Goal: Information Seeking & Learning: Learn about a topic

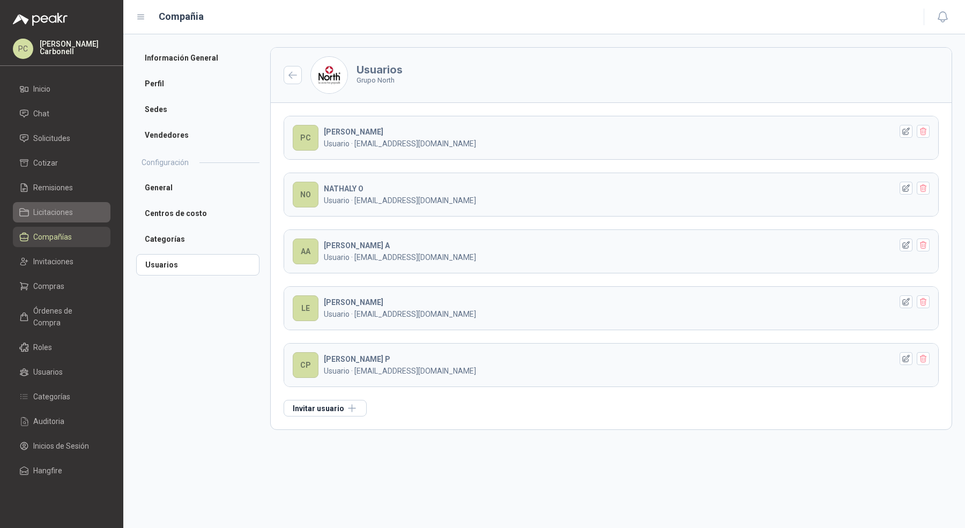
click at [60, 213] on span "Licitaciones" at bounding box center [53, 212] width 40 height 12
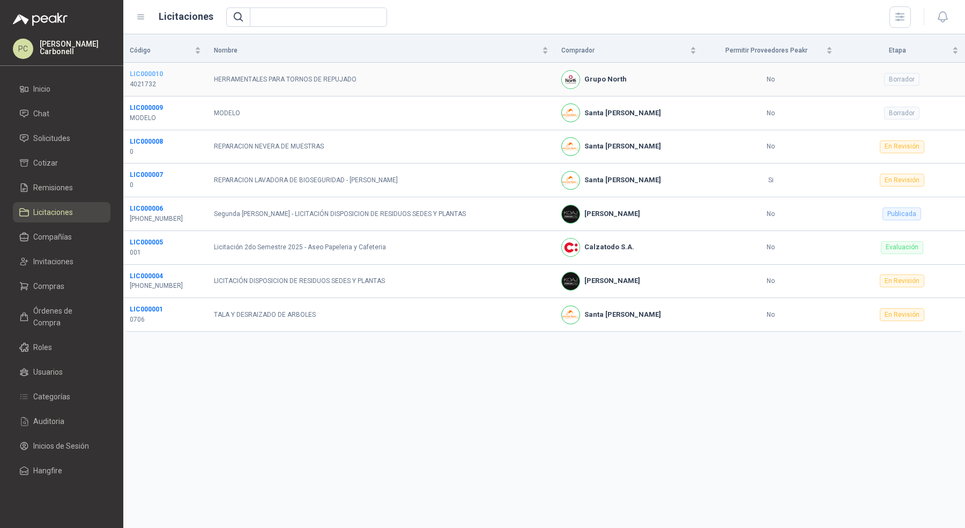
click at [153, 73] on b "LIC000010" at bounding box center [146, 74] width 33 height 8
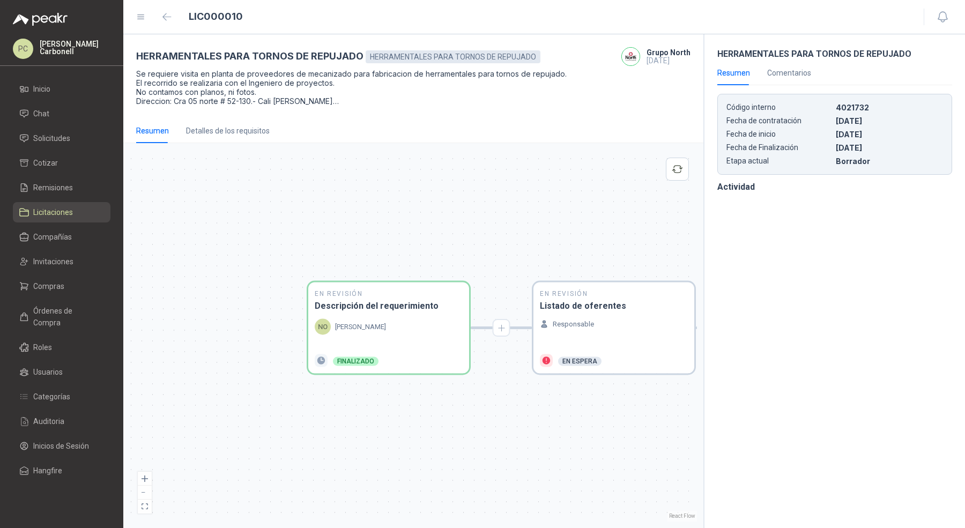
drag, startPoint x: 440, startPoint y: 233, endPoint x: 343, endPoint y: 230, distance: 97.1
click at [343, 230] on div "En Revisión Descripción del requerimiento NO [PERSON_NAME] Finalizado En Revisi…" at bounding box center [413, 336] width 567 height 372
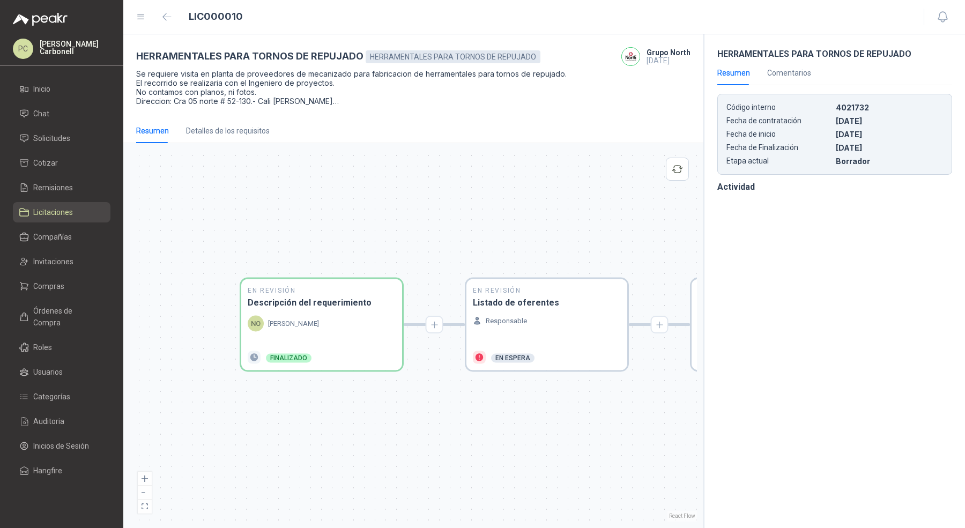
drag, startPoint x: 429, startPoint y: 230, endPoint x: 351, endPoint y: 223, distance: 78.1
click at [351, 223] on div "En Revisión Descripción del requerimiento NO [PERSON_NAME] Finalizado En Revisi…" at bounding box center [413, 336] width 567 height 372
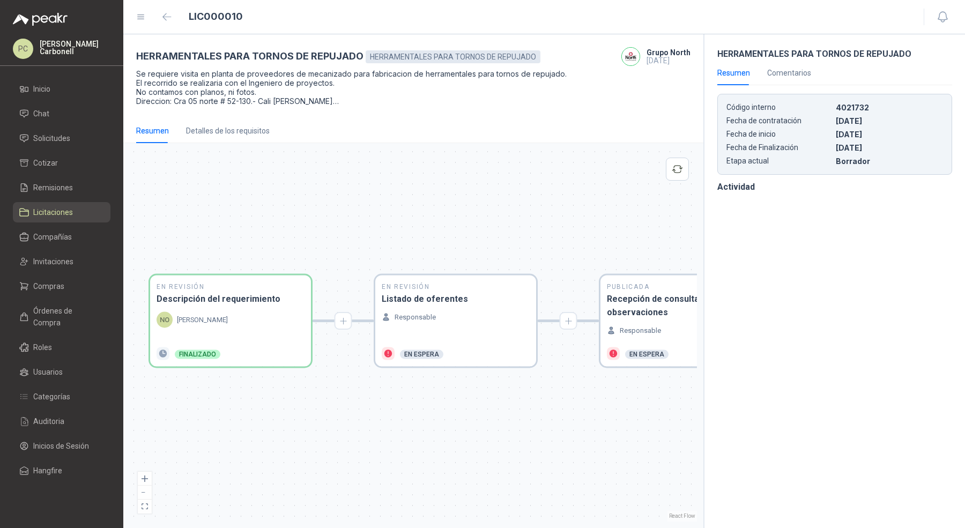
drag, startPoint x: 416, startPoint y: 226, endPoint x: 403, endPoint y: 229, distance: 13.1
click at [403, 229] on div "En Revisión Descripción del requerimiento NO [PERSON_NAME] Finalizado En Revisi…" at bounding box center [413, 336] width 567 height 372
click at [231, 134] on div "Detalles de los requisitos" at bounding box center [228, 131] width 84 height 12
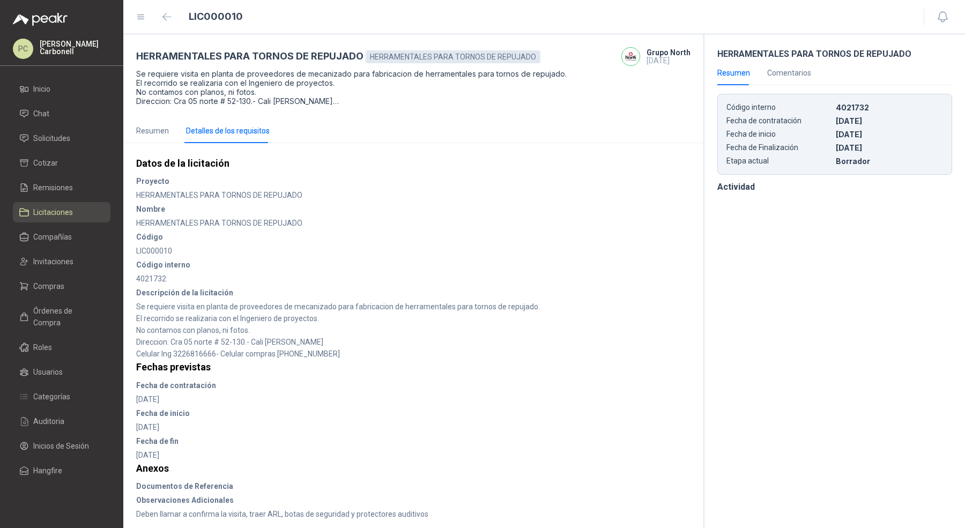
scroll to position [4, 0]
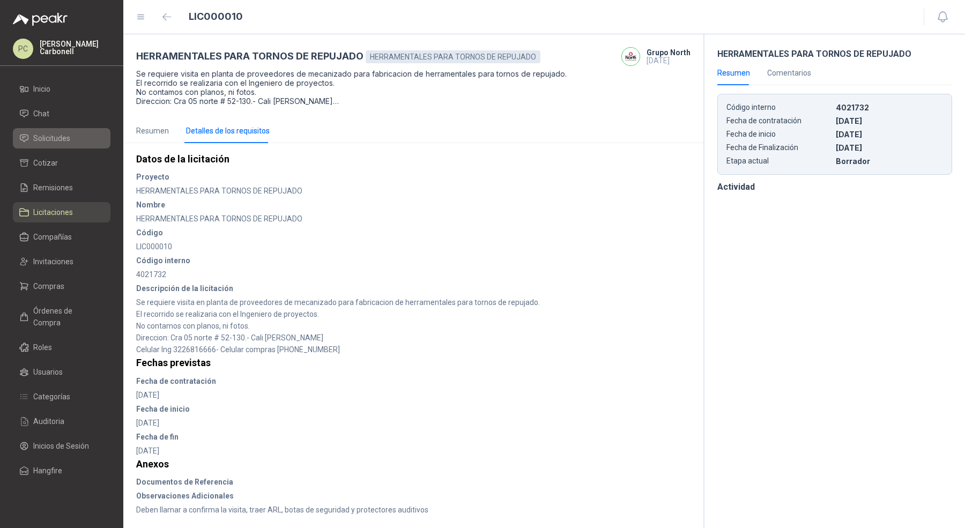
click at [67, 136] on span "Solicitudes" at bounding box center [51, 138] width 37 height 12
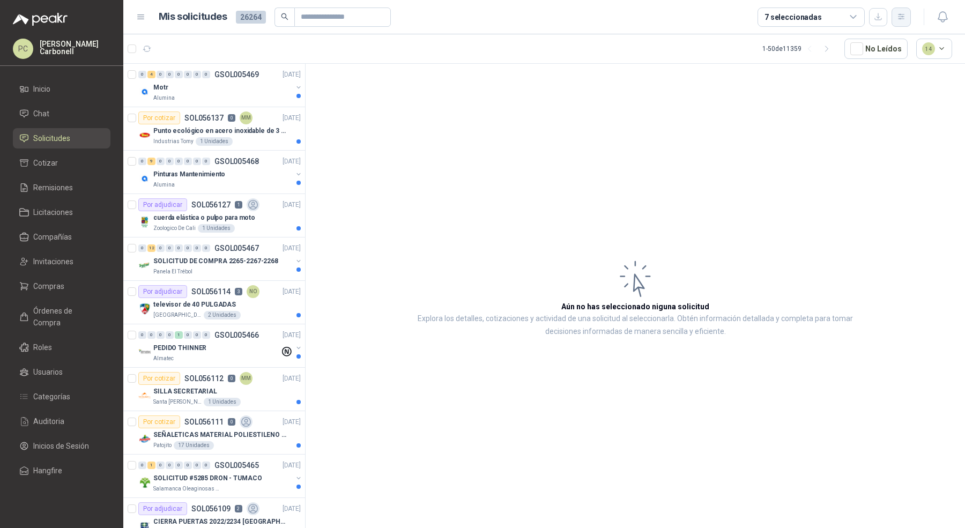
click at [904, 12] on icon "button" at bounding box center [901, 16] width 9 height 9
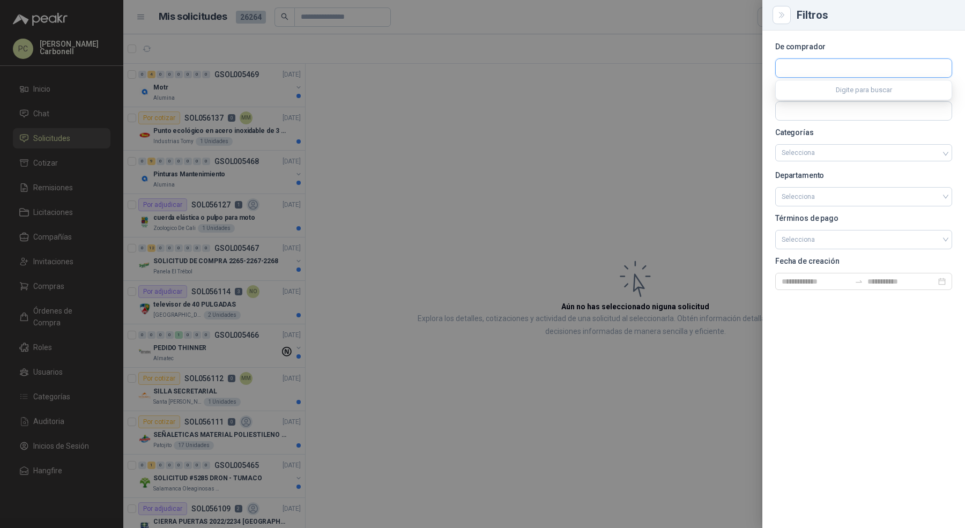
click at [889, 69] on input "text" at bounding box center [864, 68] width 176 height 18
type input "*********"
click at [870, 101] on button "Grupo Normandía NIT : 805030849" at bounding box center [863, 94] width 167 height 18
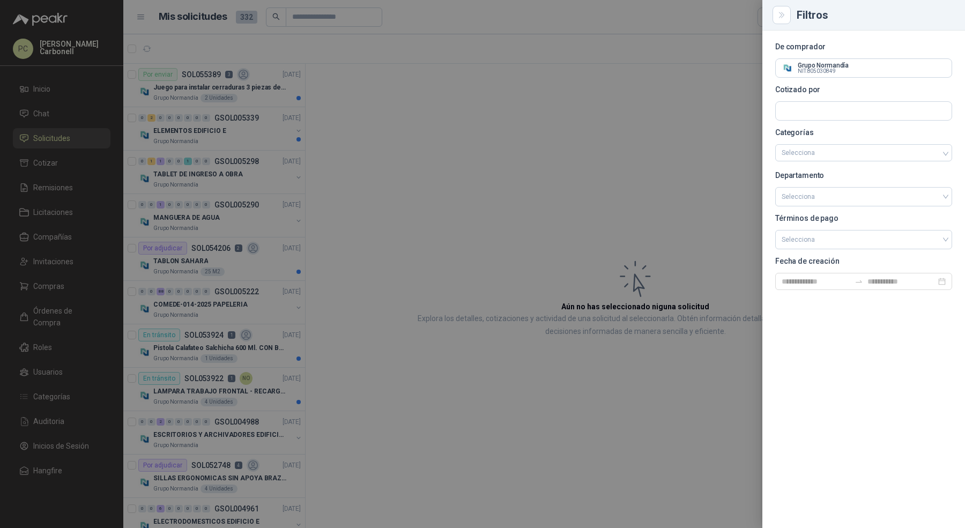
click at [354, 225] on div at bounding box center [482, 264] width 965 height 528
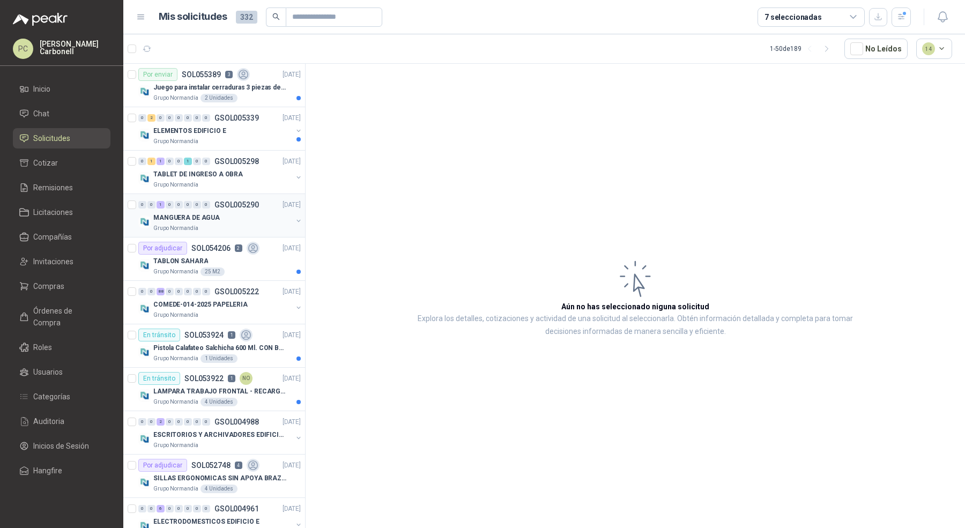
click at [270, 225] on div "Grupo Normandía" at bounding box center [222, 228] width 139 height 9
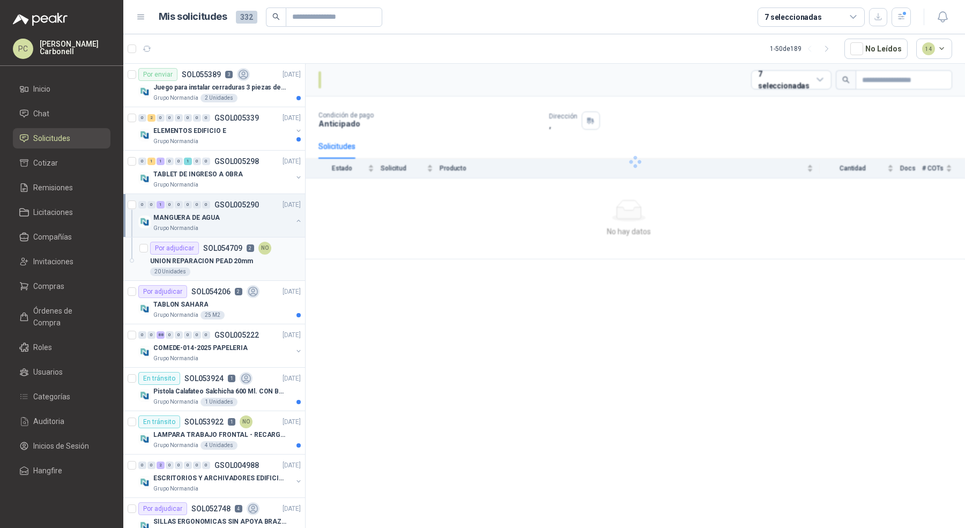
click at [253, 256] on div "UNION REPARACION PEAD 20mm" at bounding box center [225, 261] width 151 height 13
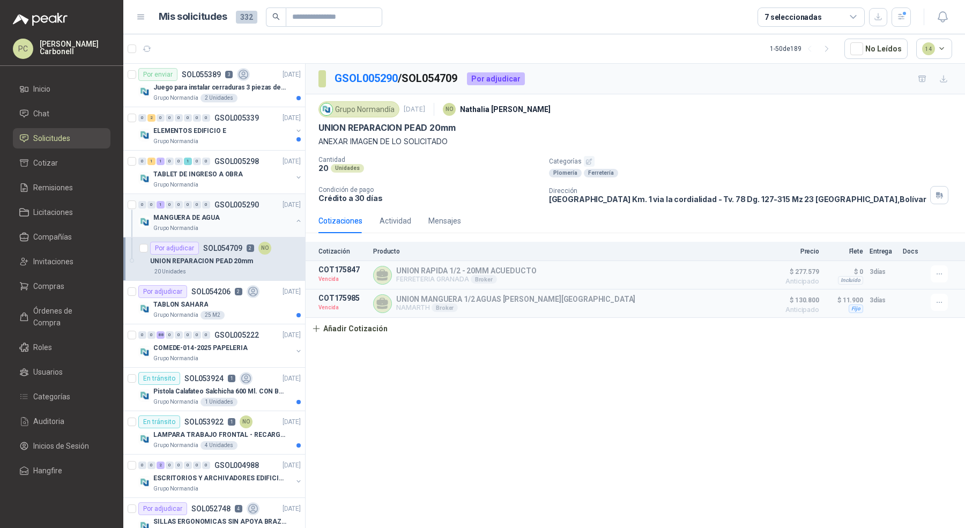
click at [294, 219] on button "button" at bounding box center [298, 221] width 9 height 9
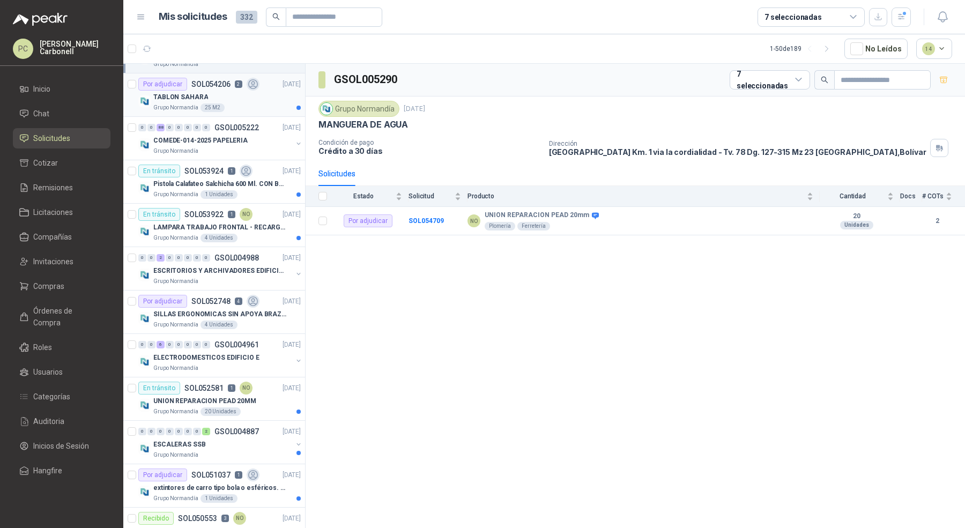
scroll to position [164, 0]
click at [241, 300] on div "Por adjudicar SOL052748 4" at bounding box center [198, 302] width 121 height 13
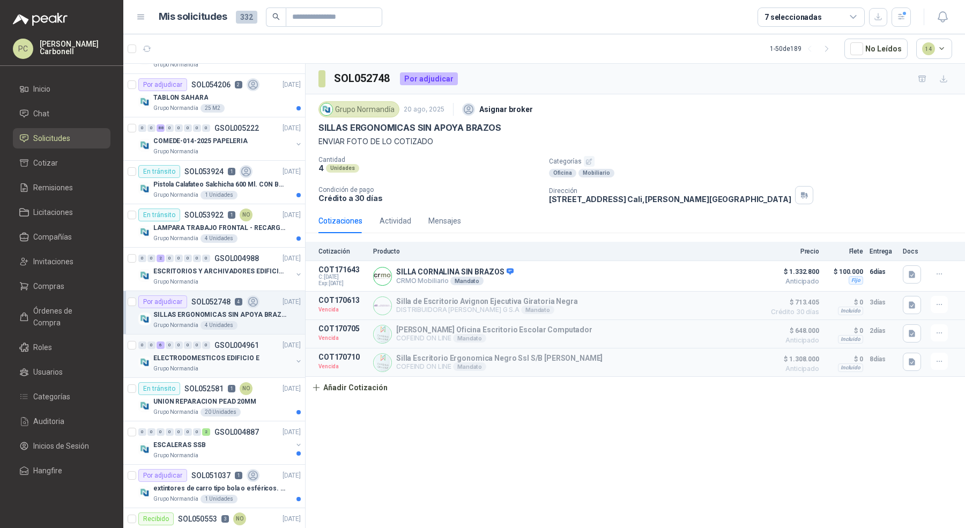
click at [231, 361] on div "ELECTRODOMESTICOS EDIFICIO E" at bounding box center [222, 358] width 139 height 13
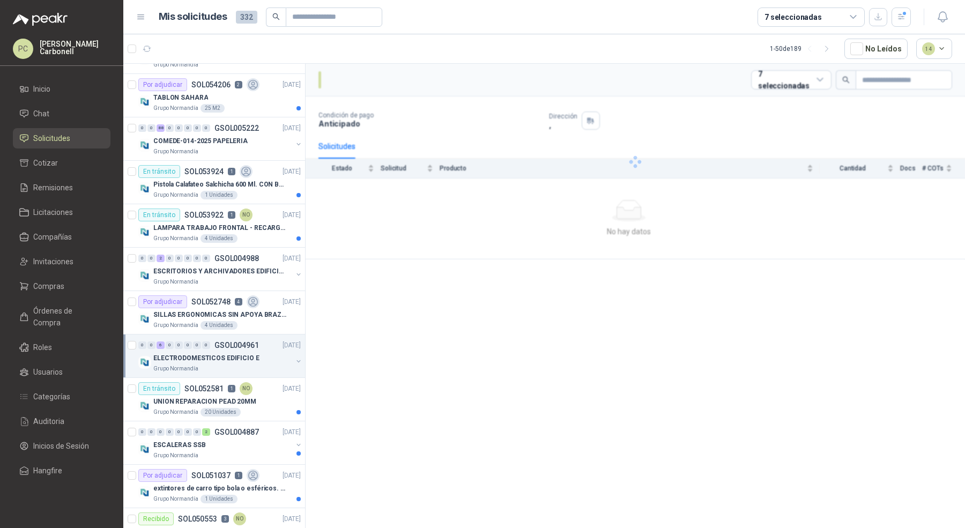
click at [231, 361] on div "ELECTRODOMESTICOS EDIFICIO E" at bounding box center [222, 358] width 139 height 13
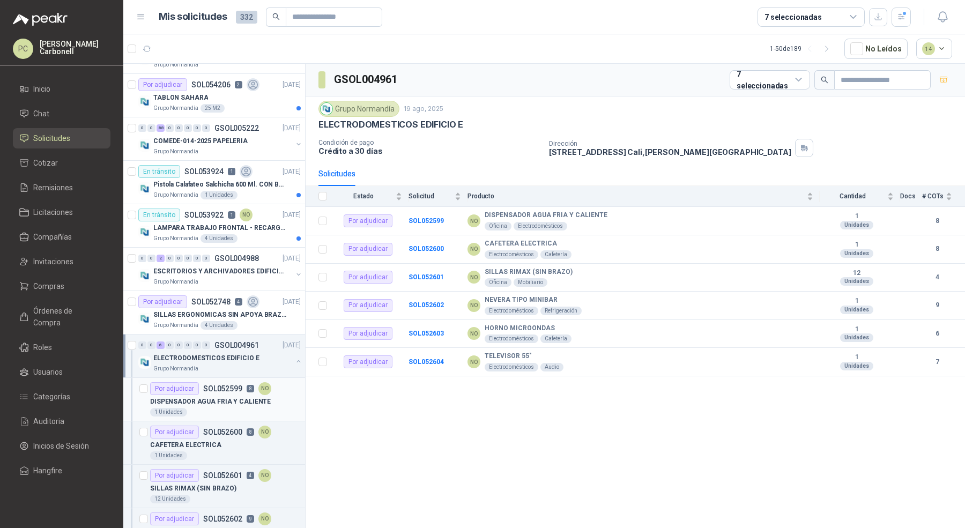
click at [231, 395] on div "DISPENSADOR AGUA FRIA Y CALIENTE" at bounding box center [225, 401] width 151 height 13
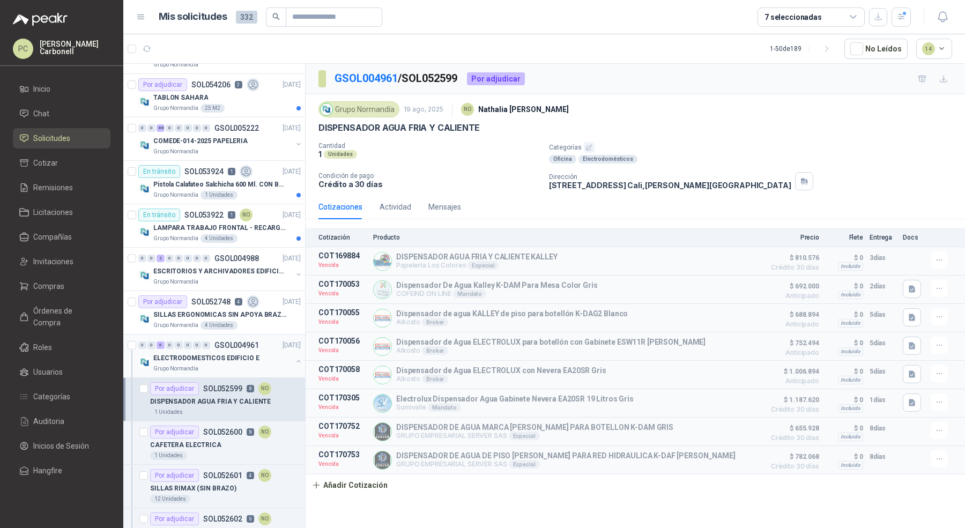
click at [294, 361] on button "button" at bounding box center [298, 361] width 9 height 9
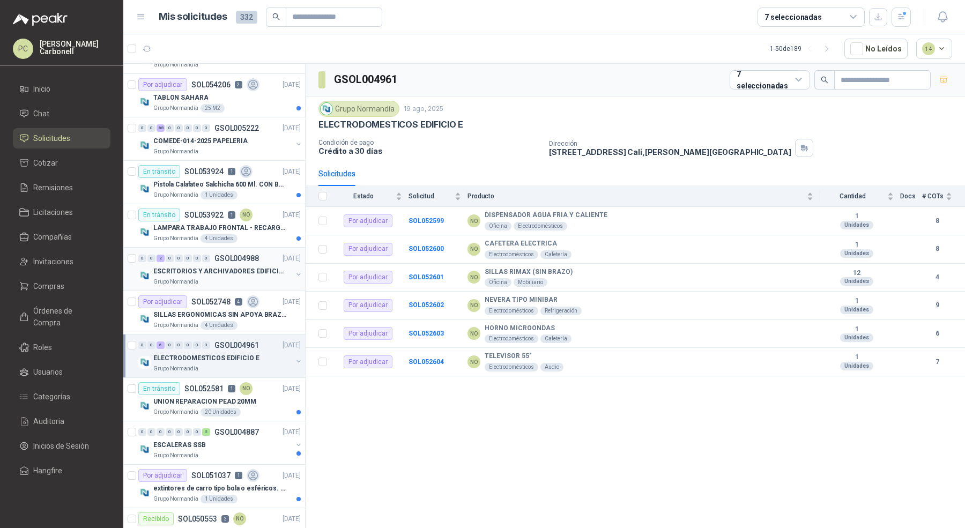
click at [294, 272] on button "button" at bounding box center [298, 274] width 9 height 9
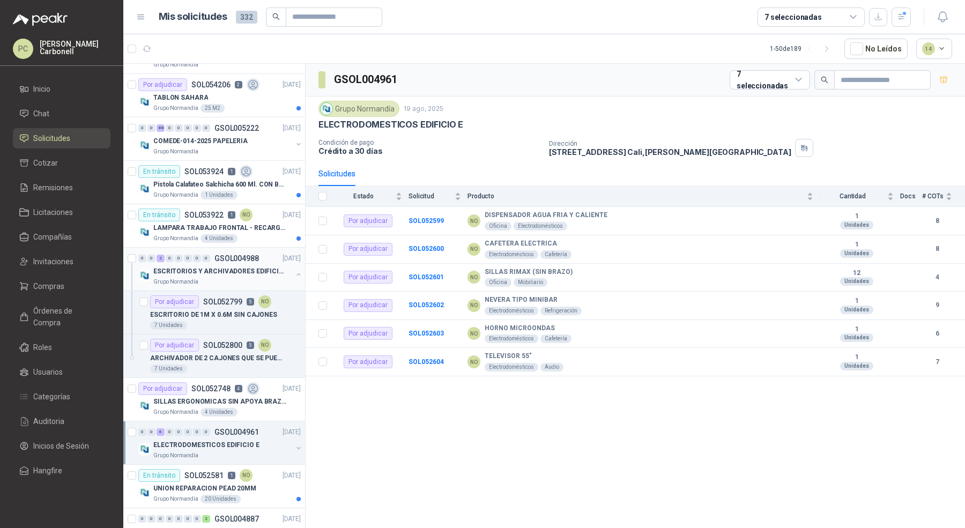
click at [285, 272] on div "ESCRITORIOS Y ARCHIVADORES EDIFICIO E Grupo Normandía" at bounding box center [220, 275] width 165 height 21
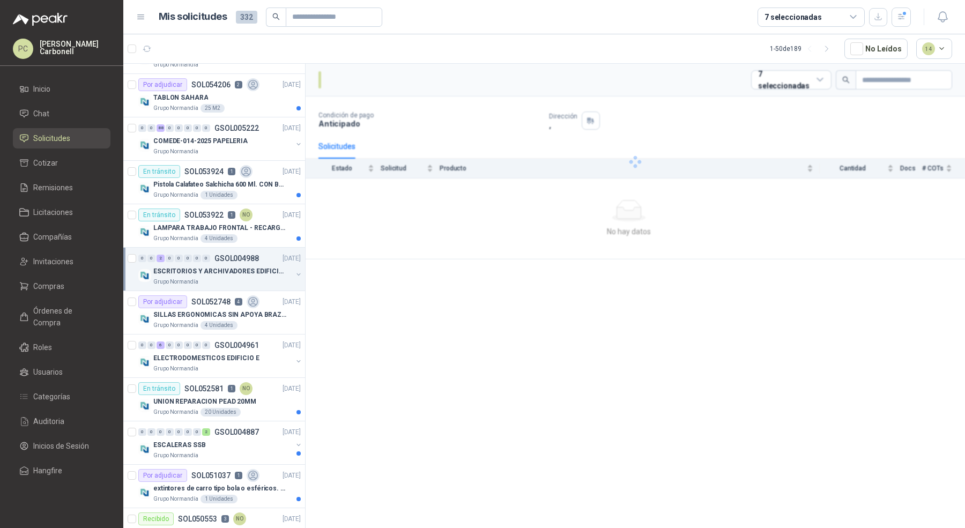
click at [285, 272] on div "ESCRITORIOS Y ARCHIVADORES EDIFICIO E Grupo Normandía" at bounding box center [220, 275] width 165 height 21
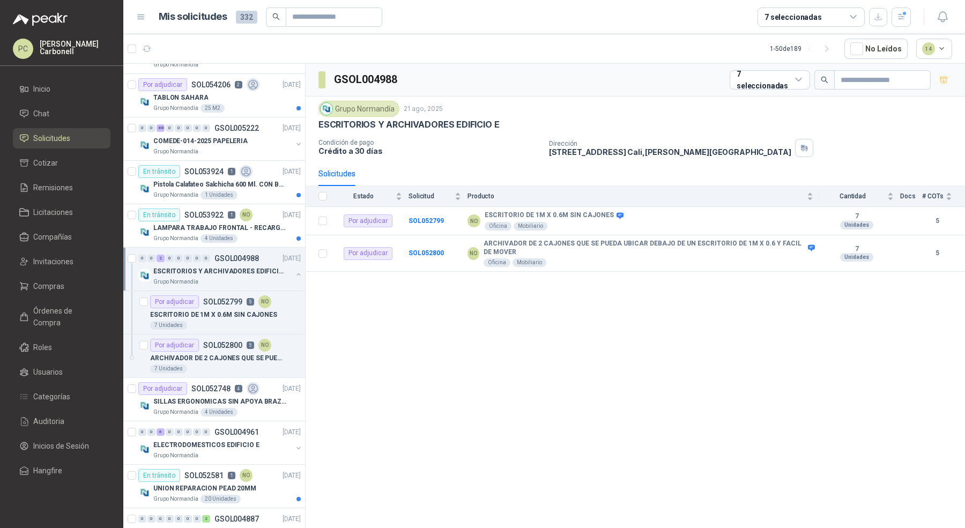
click at [285, 272] on div "ESCRITORIOS Y ARCHIVADORES EDIFICIO E Grupo Normandía" at bounding box center [220, 275] width 165 height 21
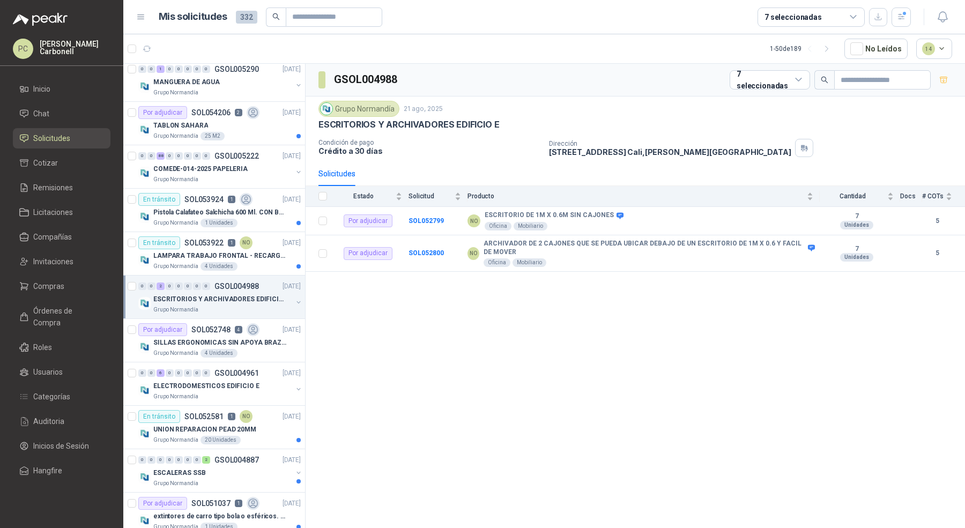
scroll to position [127, 0]
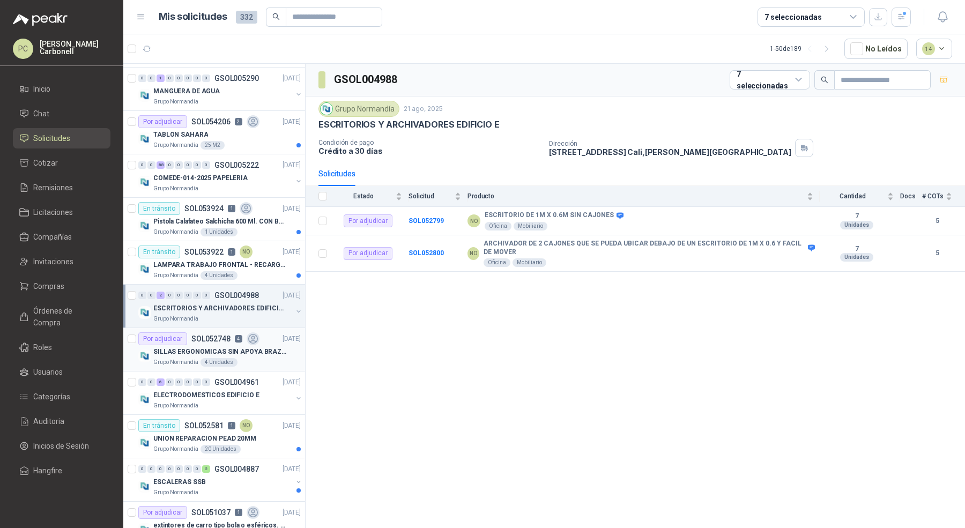
click at [260, 365] on article "Por adjudicar SOL052748 4 [DATE] [PERSON_NAME] ERGONOMICAS SIN APOYA BRAZOS Gru…" at bounding box center [214, 349] width 182 height 43
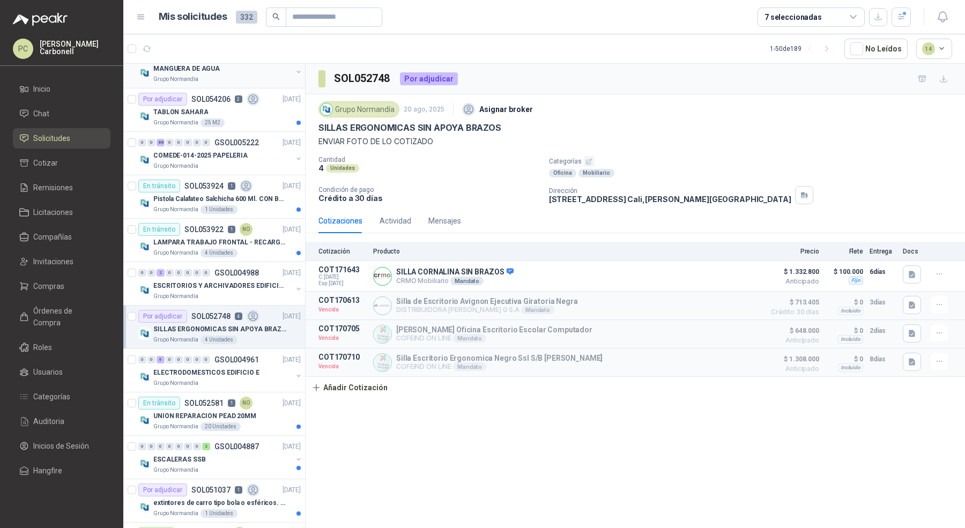
scroll to position [151, 0]
click at [253, 372] on div "ELECTRODOMESTICOS EDIFICIO E" at bounding box center [222, 371] width 139 height 13
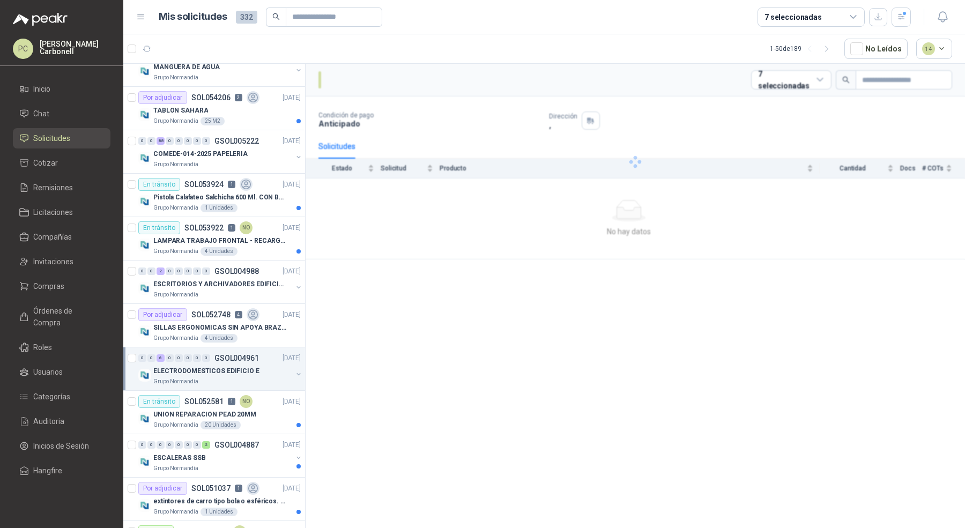
click at [253, 372] on div "ELECTRODOMESTICOS EDIFICIO E" at bounding box center [222, 371] width 139 height 13
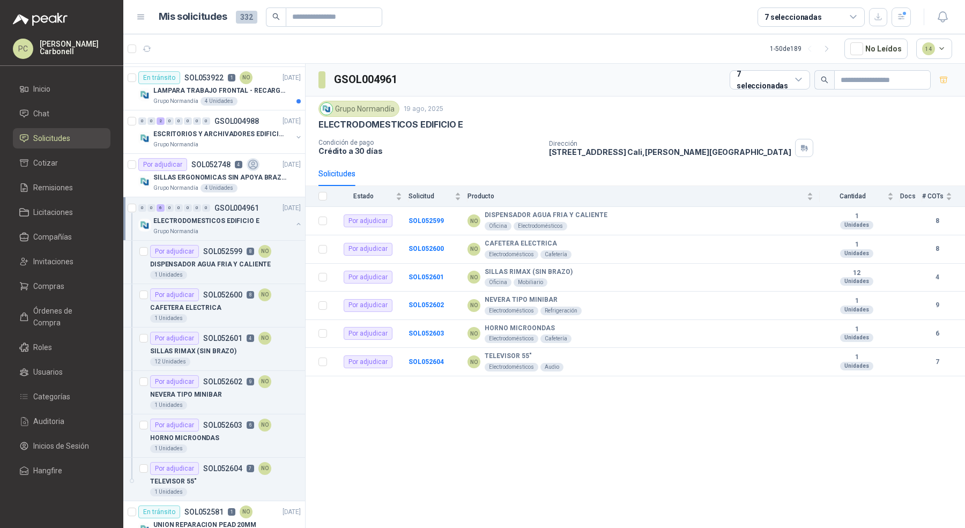
scroll to position [342, 0]
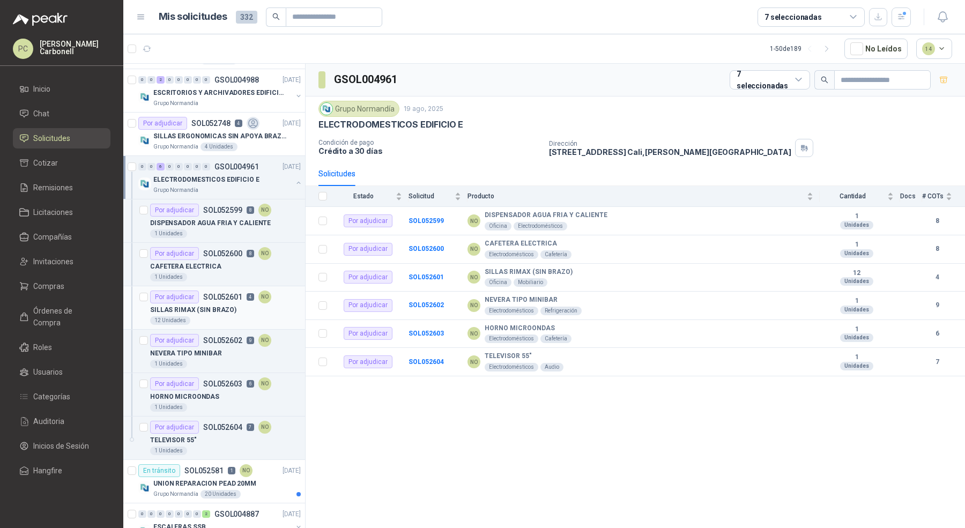
click at [246, 304] on div "SILLAS RIMAX (SIN BRAZO)" at bounding box center [225, 310] width 151 height 13
